Goal: Information Seeking & Learning: Find contact information

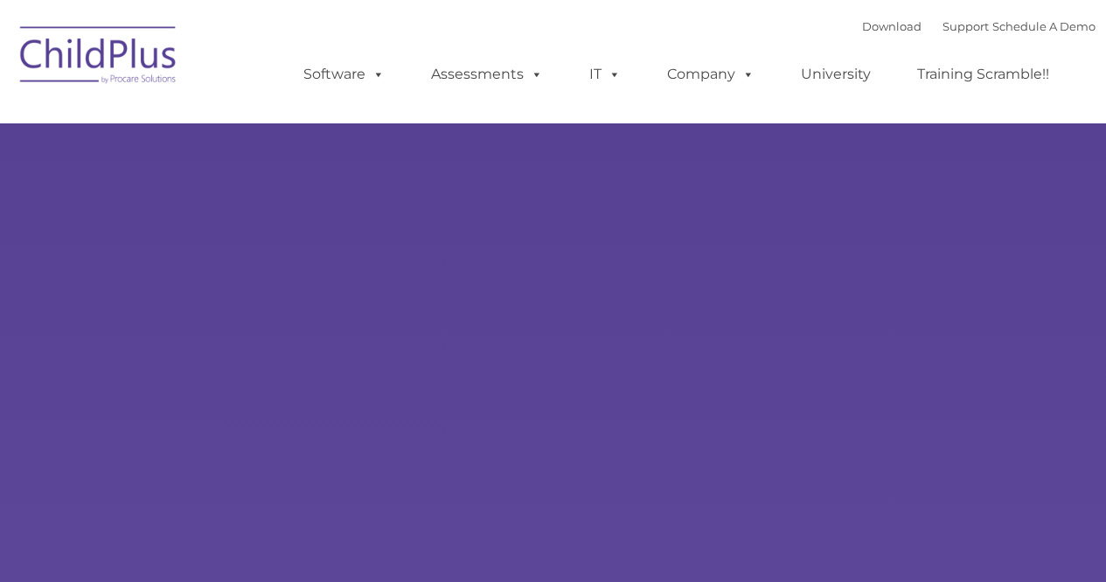
type input ""
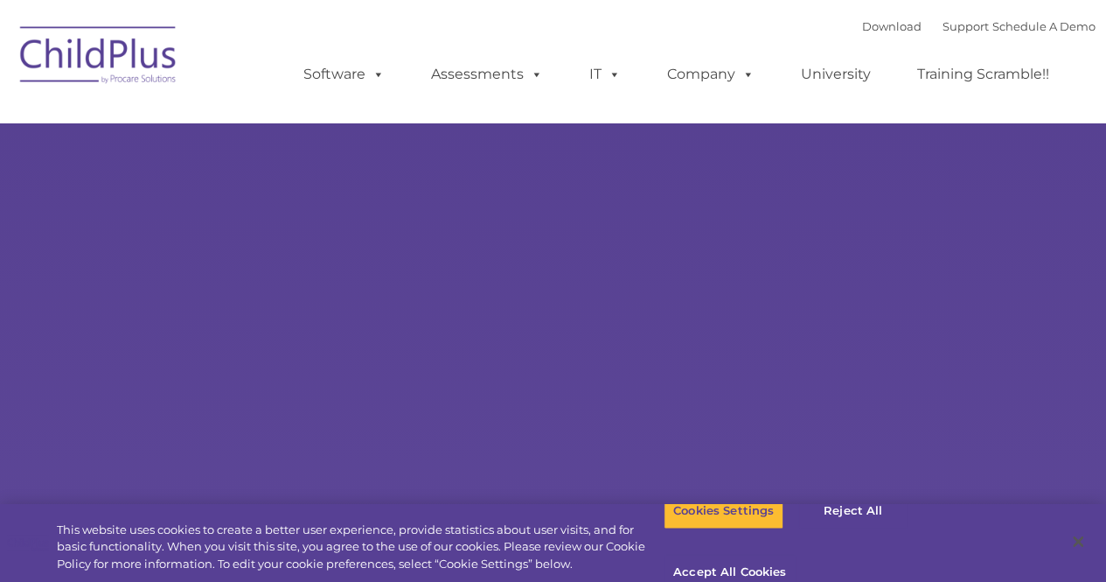
select select "MEDIUM"
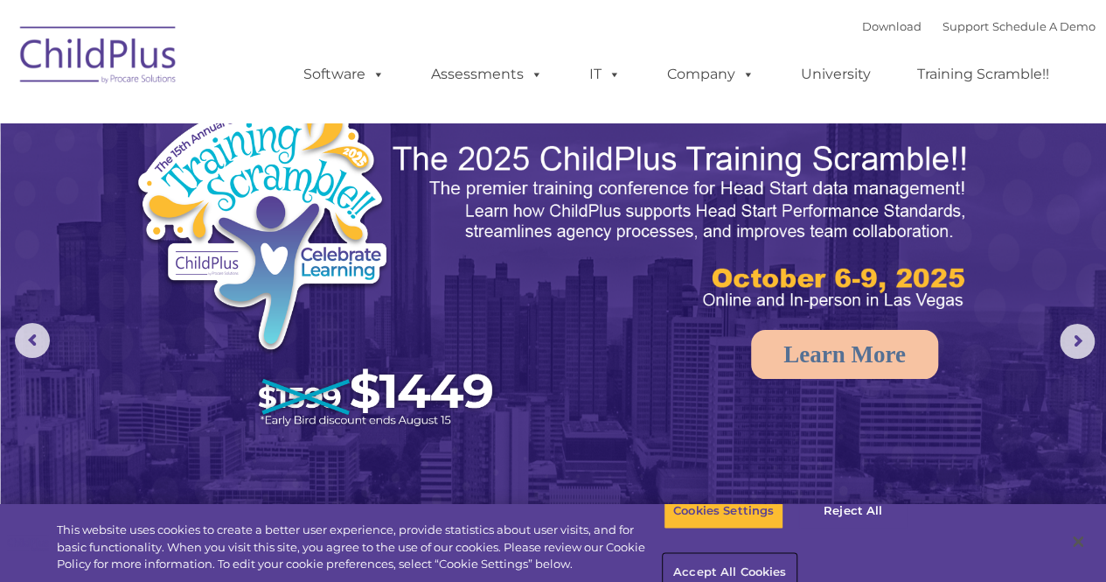
click at [796, 555] on button "Accept All Cookies" at bounding box center [730, 573] width 132 height 37
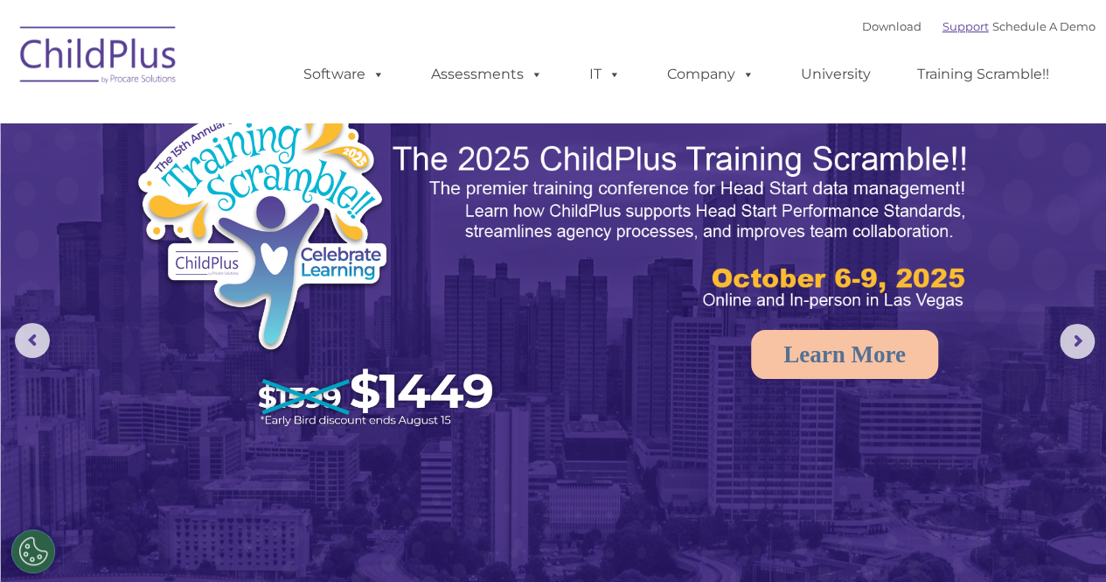
click at [946, 24] on link "Support" at bounding box center [966, 26] width 46 height 14
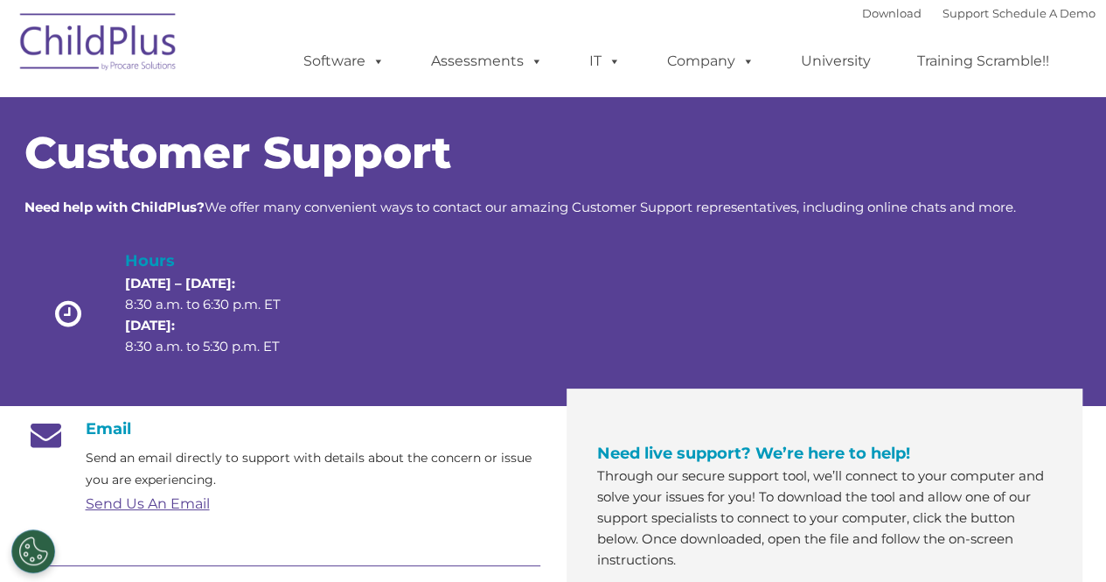
scroll to position [1, 0]
